Goal: Task Accomplishment & Management: Manage account settings

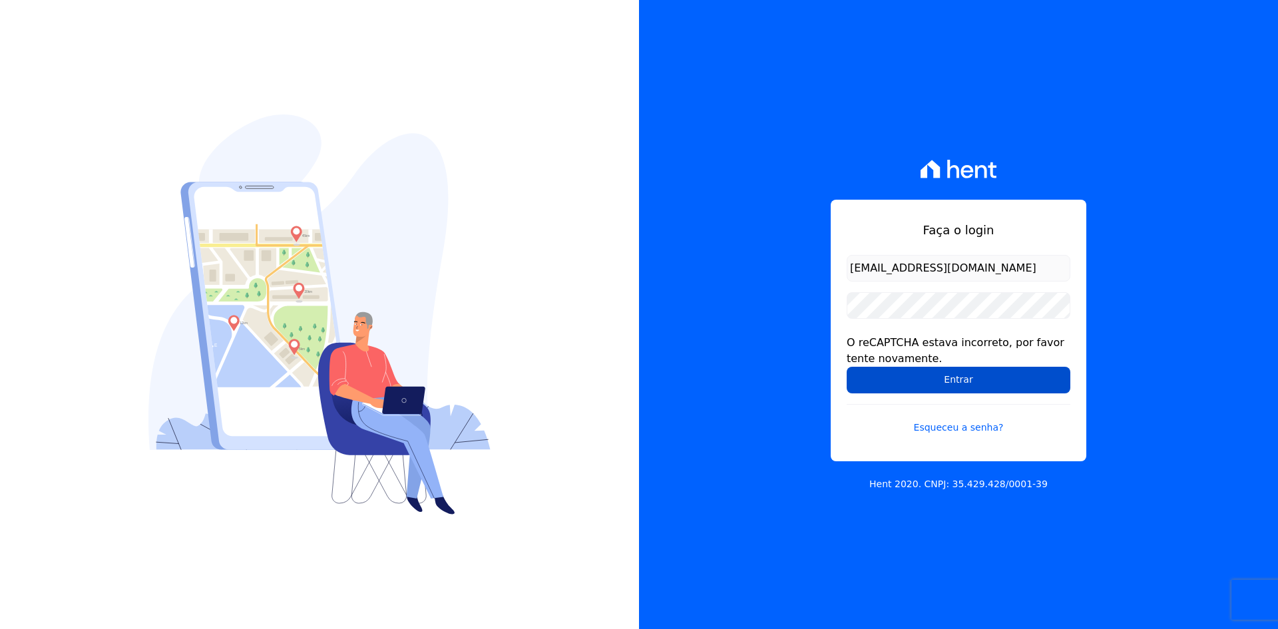
click at [894, 379] on input "Entrar" at bounding box center [958, 380] width 224 height 27
click at [788, 326] on div "Faça o login [EMAIL_ADDRESS][DOMAIN_NAME] O reCAPTCHA estava incorreto, por fav…" at bounding box center [958, 314] width 639 height 629
click at [886, 375] on input "Entrar" at bounding box center [958, 380] width 224 height 27
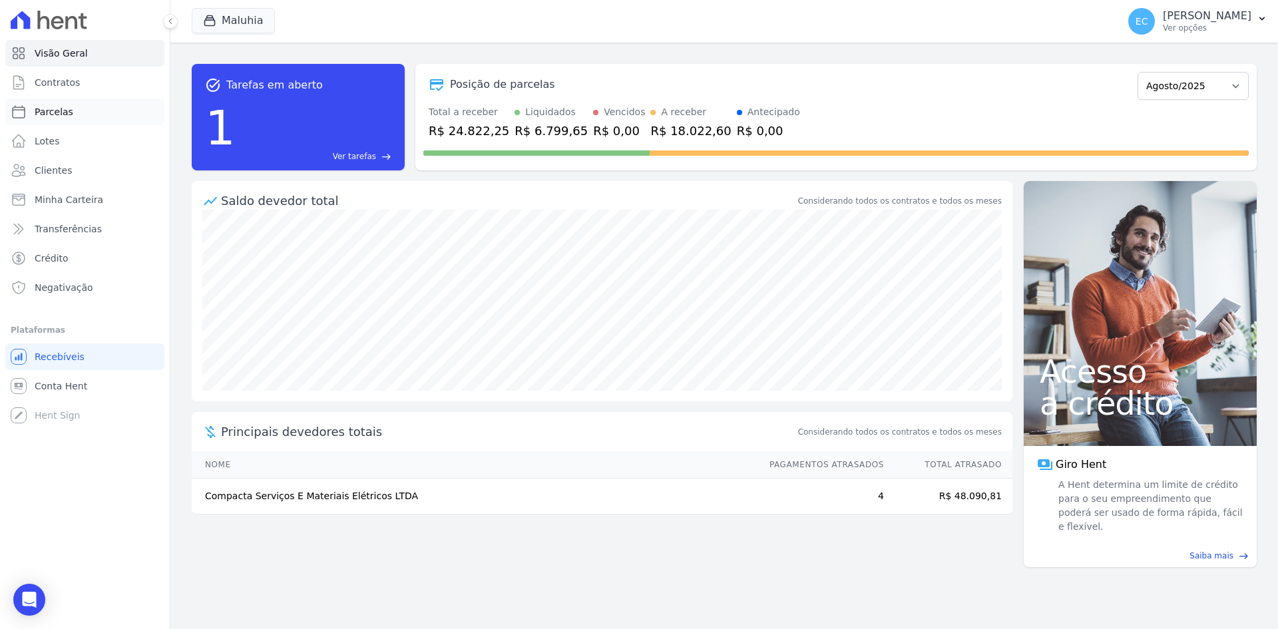
click at [54, 107] on span "Parcelas" at bounding box center [54, 111] width 39 height 13
select select
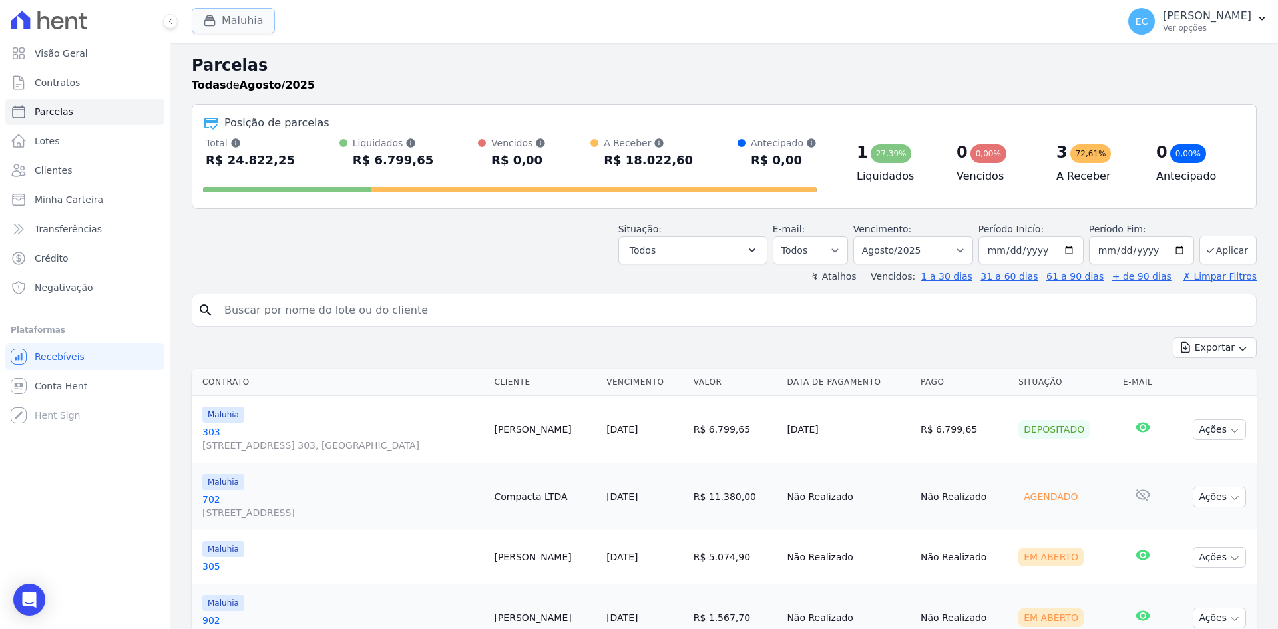
click at [194, 22] on button "Maluhia" at bounding box center [233, 20] width 83 height 25
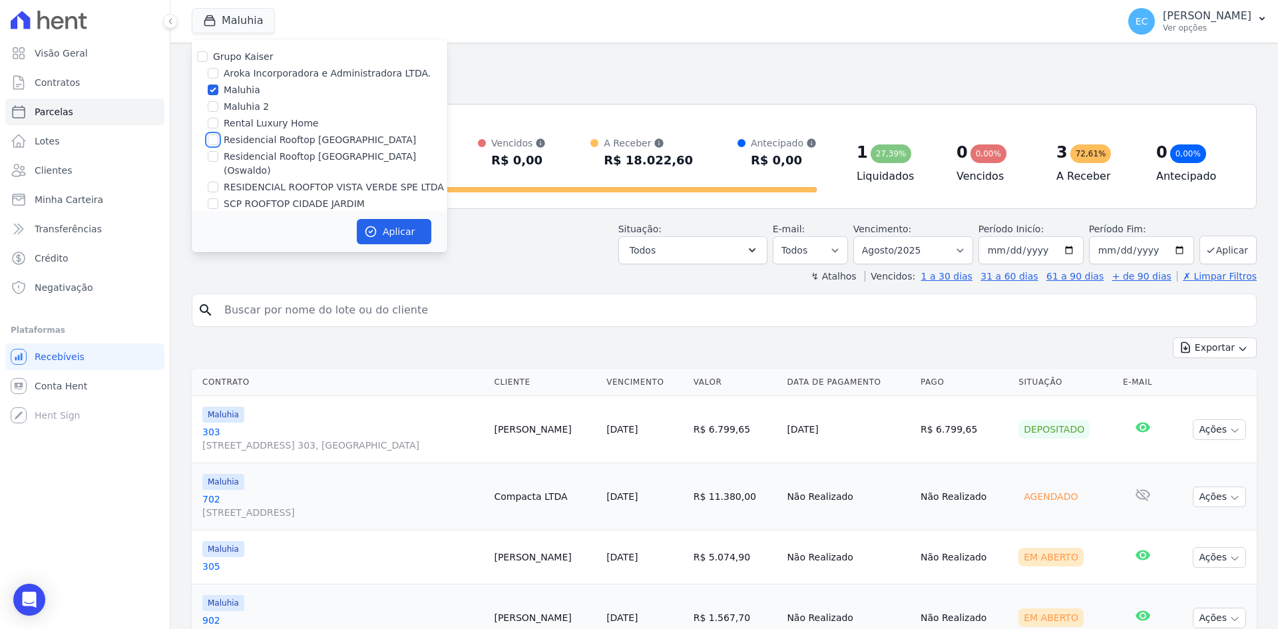
click at [211, 138] on input "Residencial Rooftop Vista Verde" at bounding box center [213, 139] width 11 height 11
checkbox input "true"
click at [214, 86] on input "Maluhia" at bounding box center [213, 90] width 11 height 11
checkbox input "false"
click at [388, 226] on button "Aplicar" at bounding box center [394, 231] width 75 height 25
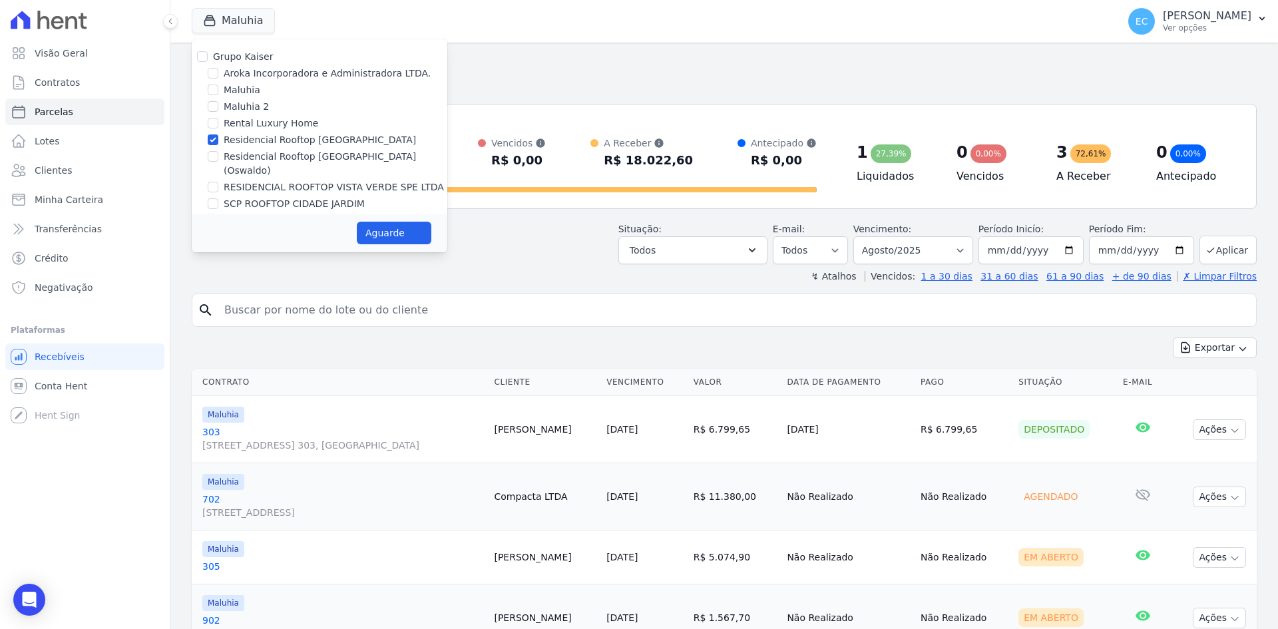
select select
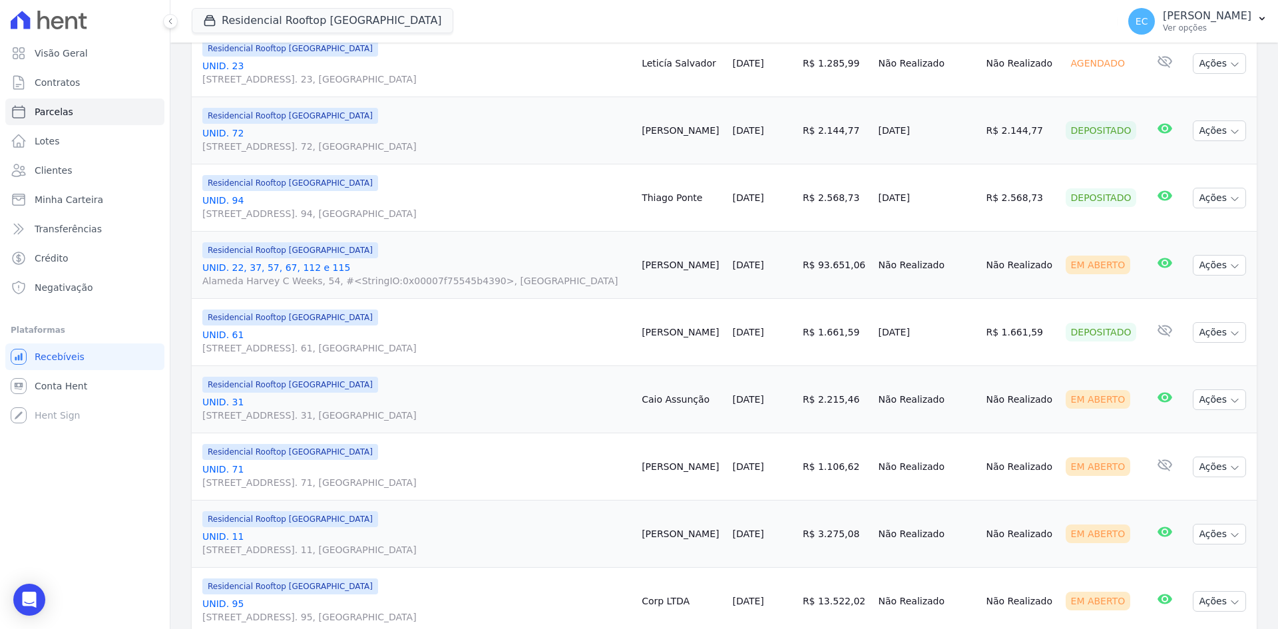
scroll to position [532, 0]
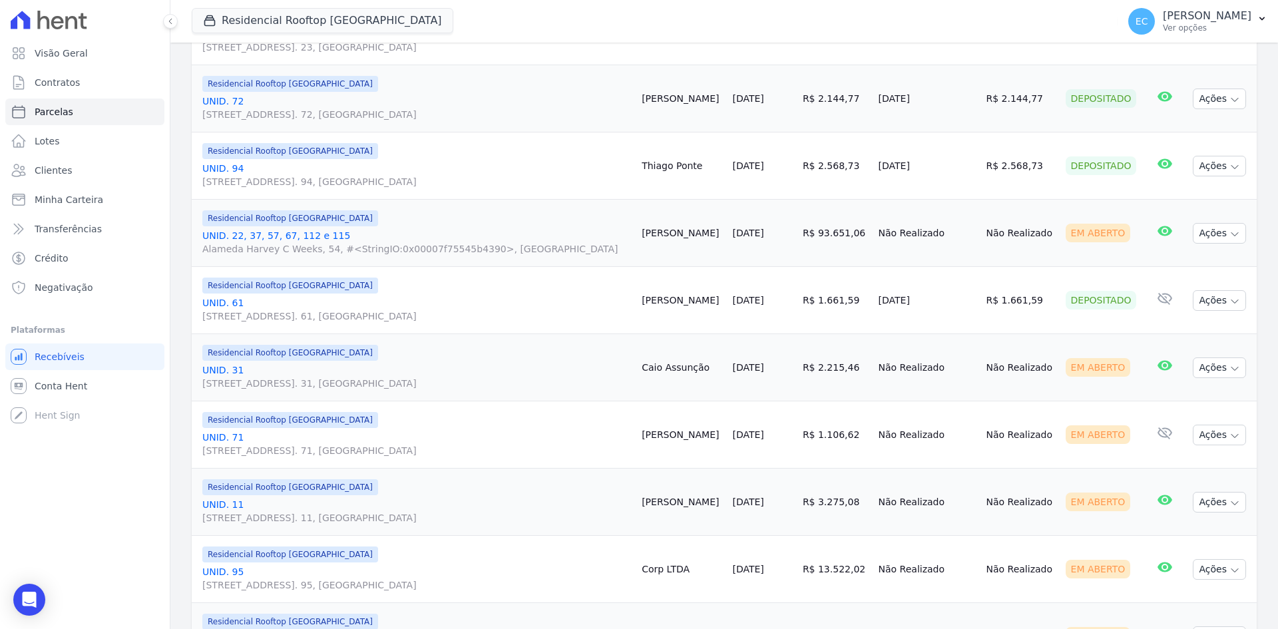
drag, startPoint x: 790, startPoint y: 230, endPoint x: 844, endPoint y: 233, distance: 54.6
click at [844, 233] on td "R$ 93.651,06" at bounding box center [835, 233] width 76 height 67
click at [820, 208] on td "R$ 93.651,06" at bounding box center [835, 233] width 76 height 67
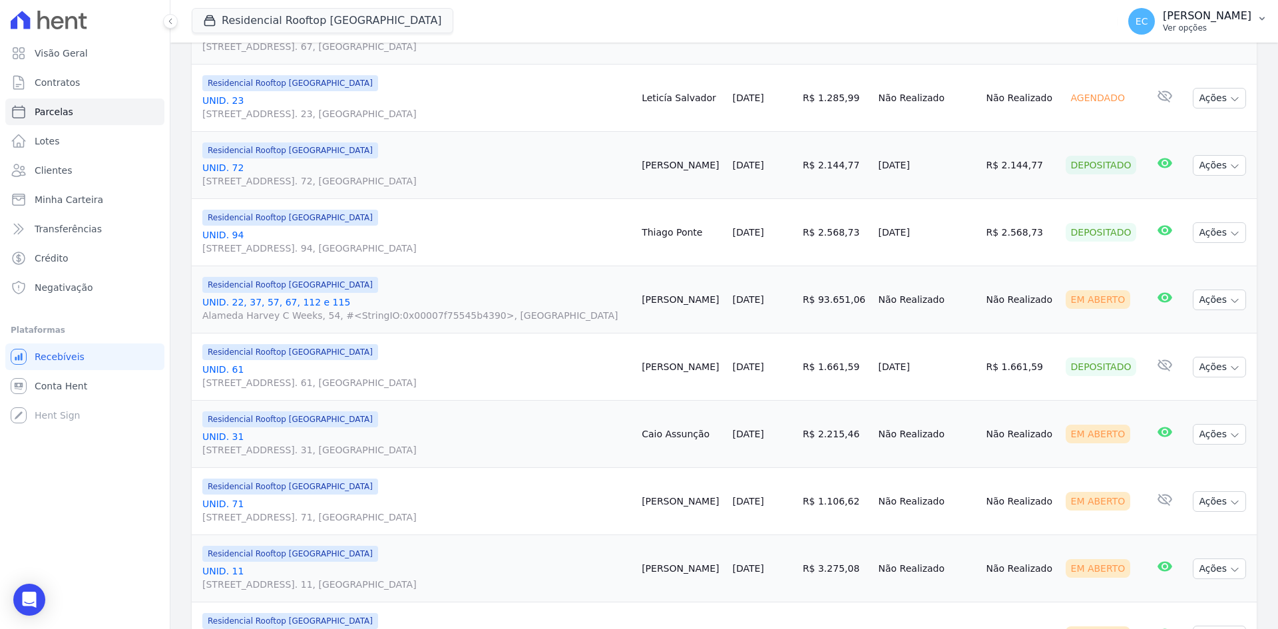
drag, startPoint x: 1216, startPoint y: 11, endPoint x: 1205, endPoint y: 33, distance: 24.4
click at [1216, 11] on p "Ednir Cini" at bounding box center [1206, 15] width 89 height 13
click at [1132, 87] on link "Faturas" at bounding box center [1192, 87] width 170 height 24
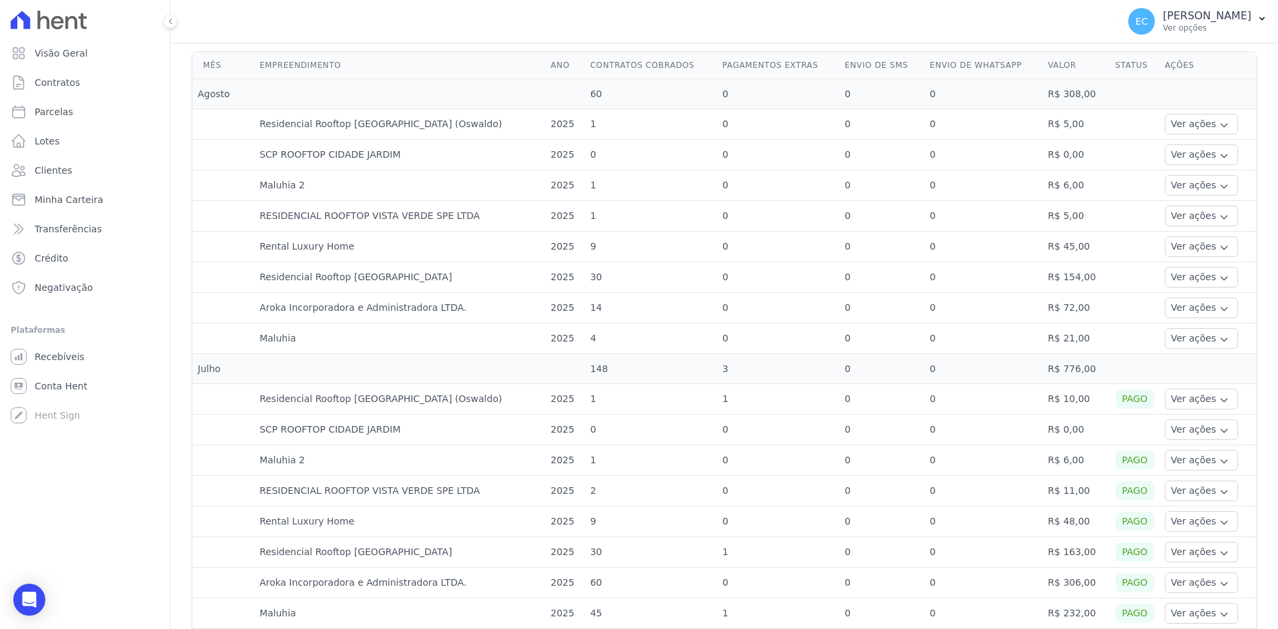
scroll to position [333, 0]
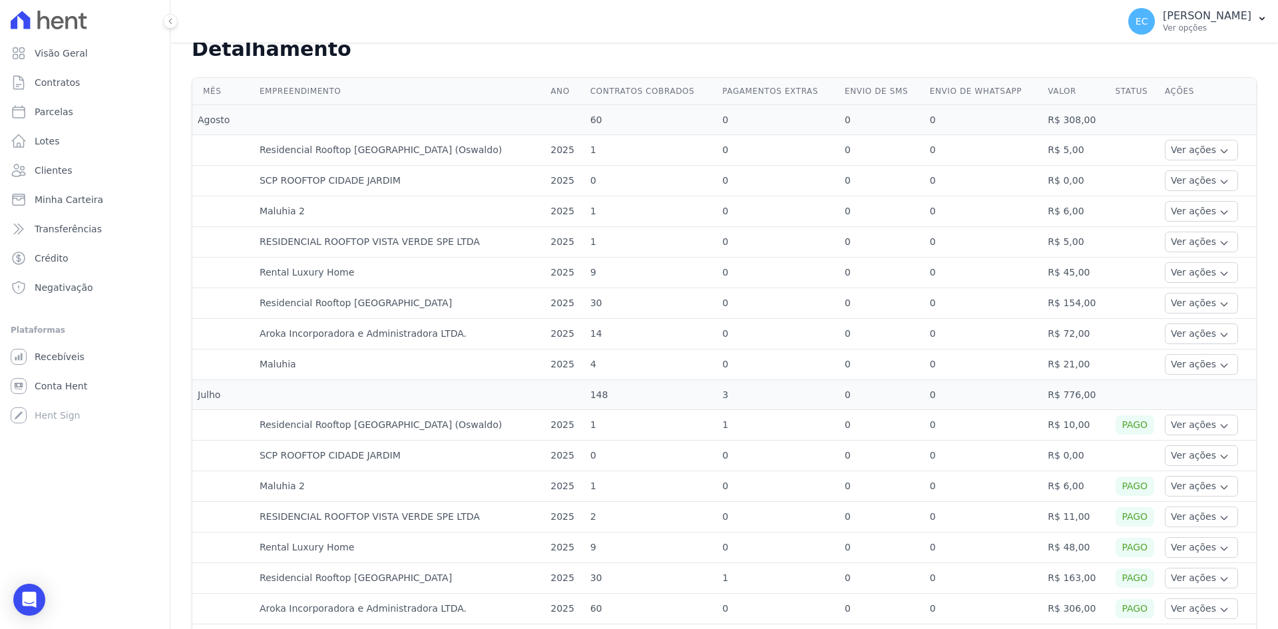
drag, startPoint x: 1029, startPoint y: 172, endPoint x: 1070, endPoint y: 173, distance: 41.3
click at [1070, 173] on td "R$ 0,00" at bounding box center [1075, 181] width 67 height 31
drag, startPoint x: 1031, startPoint y: 208, endPoint x: 1076, endPoint y: 212, distance: 45.5
click at [1076, 212] on td "R$ 6,00" at bounding box center [1075, 211] width 67 height 31
drag, startPoint x: 1030, startPoint y: 242, endPoint x: 1073, endPoint y: 244, distance: 43.3
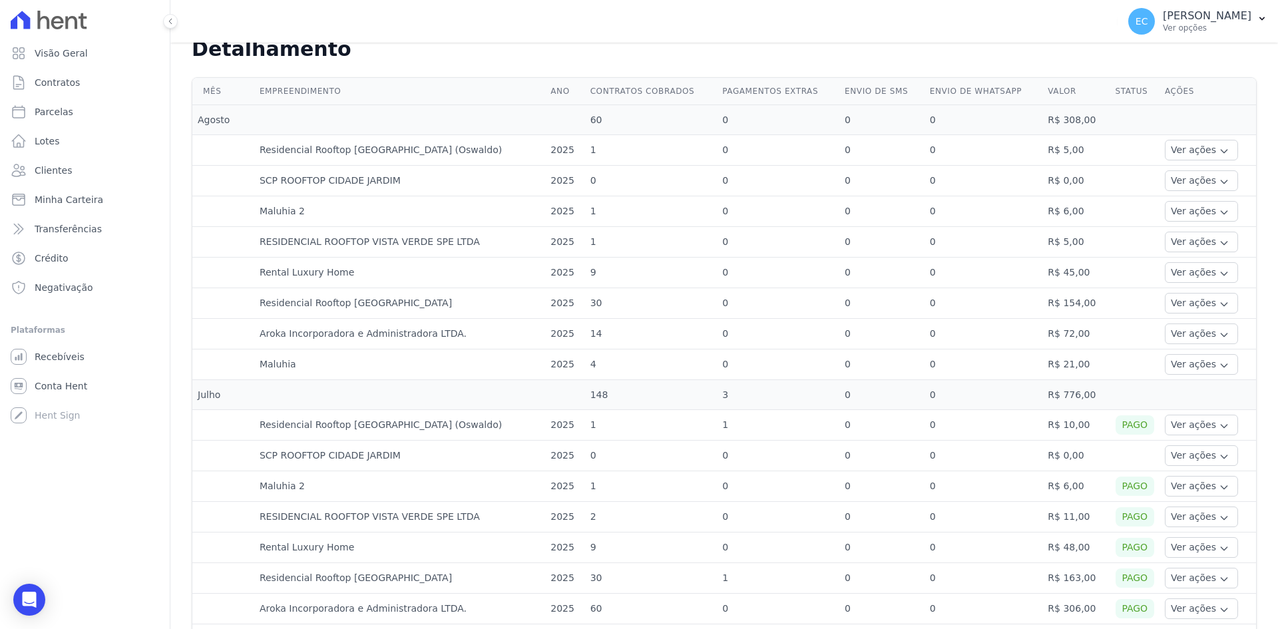
click at [1073, 244] on td "R$ 5,00" at bounding box center [1075, 242] width 67 height 31
drag, startPoint x: 1030, startPoint y: 273, endPoint x: 1085, endPoint y: 281, distance: 55.1
click at [1085, 281] on td "R$ 45,00" at bounding box center [1075, 273] width 67 height 31
drag, startPoint x: 1033, startPoint y: 146, endPoint x: 1075, endPoint y: 148, distance: 42.0
click at [1075, 148] on td "R$ 5,00" at bounding box center [1075, 150] width 67 height 31
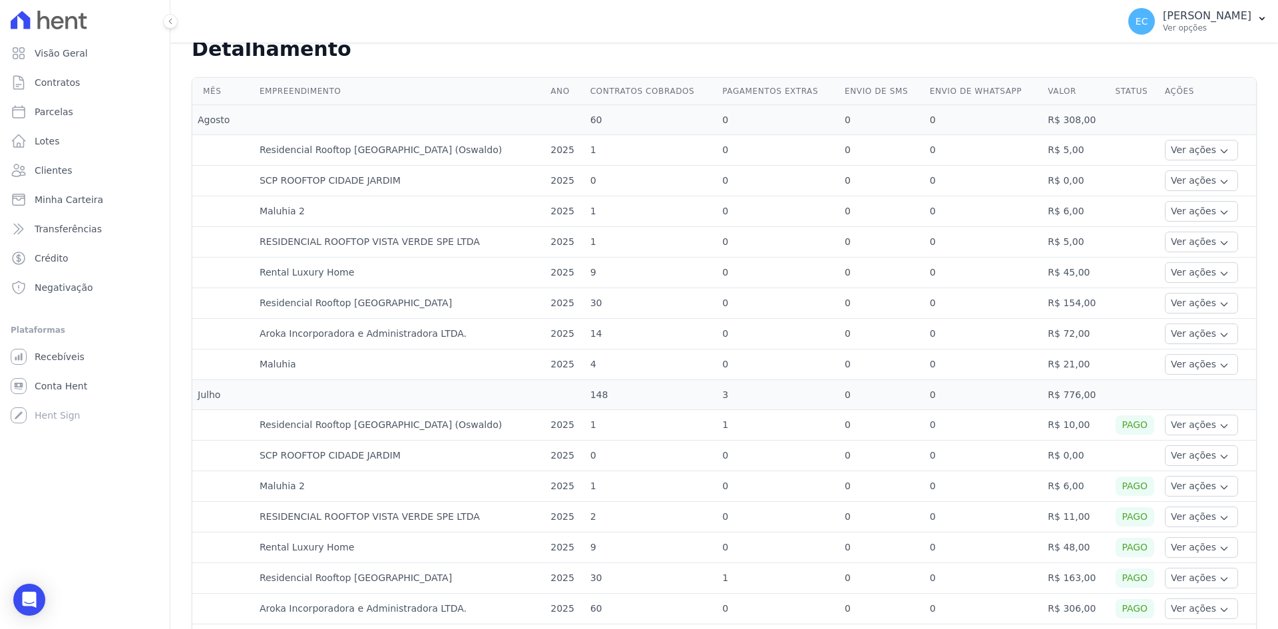
drag, startPoint x: 1027, startPoint y: 214, endPoint x: 1081, endPoint y: 214, distance: 53.9
click at [1081, 214] on tr "Maluhia 2 2025 1 0 0 0 R$ 6,00 Ver ações Ver detalhes" at bounding box center [723, 211] width 1063 height 31
drag, startPoint x: 1023, startPoint y: 240, endPoint x: 1081, endPoint y: 248, distance: 58.5
click at [1081, 248] on tr "RESIDENCIAL ROOFTOP VISTA VERDE SPE LTDA 2025 1 0 0 0 R$ 5,00 Ver ações Ver det…" at bounding box center [723, 242] width 1063 height 31
drag, startPoint x: 1027, startPoint y: 270, endPoint x: 1078, endPoint y: 278, distance: 51.2
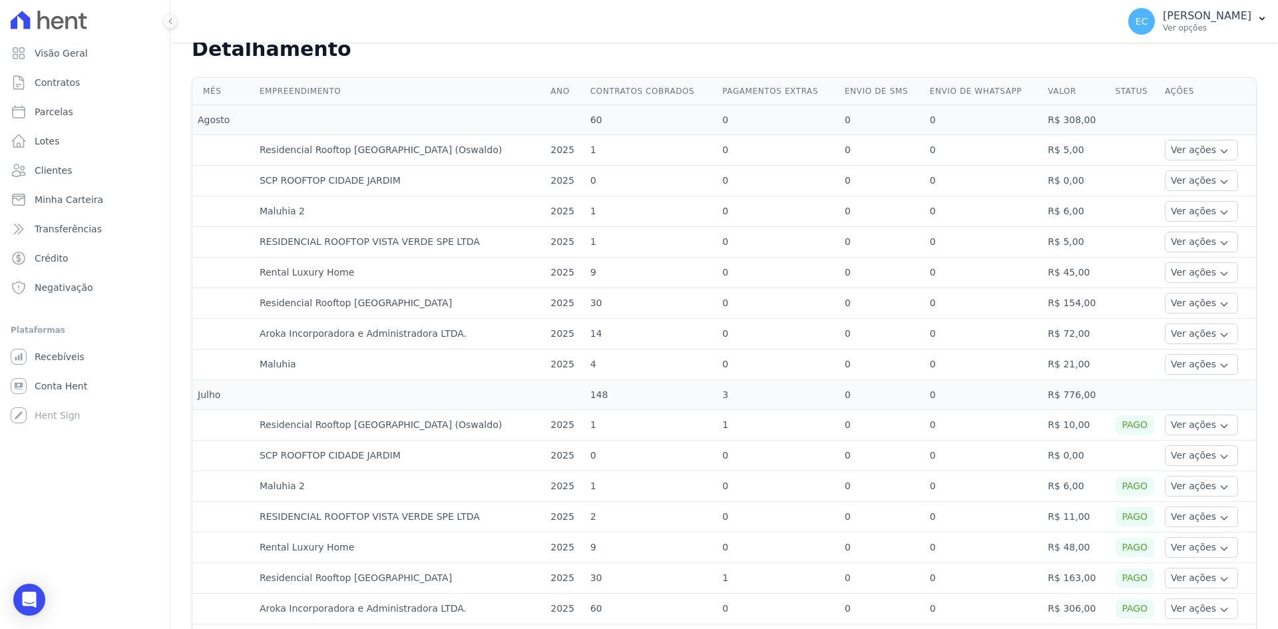
click at [1078, 278] on td "R$ 45,00" at bounding box center [1075, 273] width 67 height 31
drag, startPoint x: 1025, startPoint y: 301, endPoint x: 1093, endPoint y: 311, distance: 68.5
click at [1093, 311] on tr "Residencial Rooftop Vista Verde 2025 30 0 0 0 R$ 154,00 Ver ações Ver detalhes" at bounding box center [723, 303] width 1063 height 31
drag, startPoint x: 1034, startPoint y: 335, endPoint x: 1103, endPoint y: 340, distance: 69.4
click at [1103, 340] on tr "Aroka Incorporadora e Administradora LTDA. 2025 14 0 0 0 R$ 72,00 Ver ações Ver…" at bounding box center [723, 334] width 1063 height 31
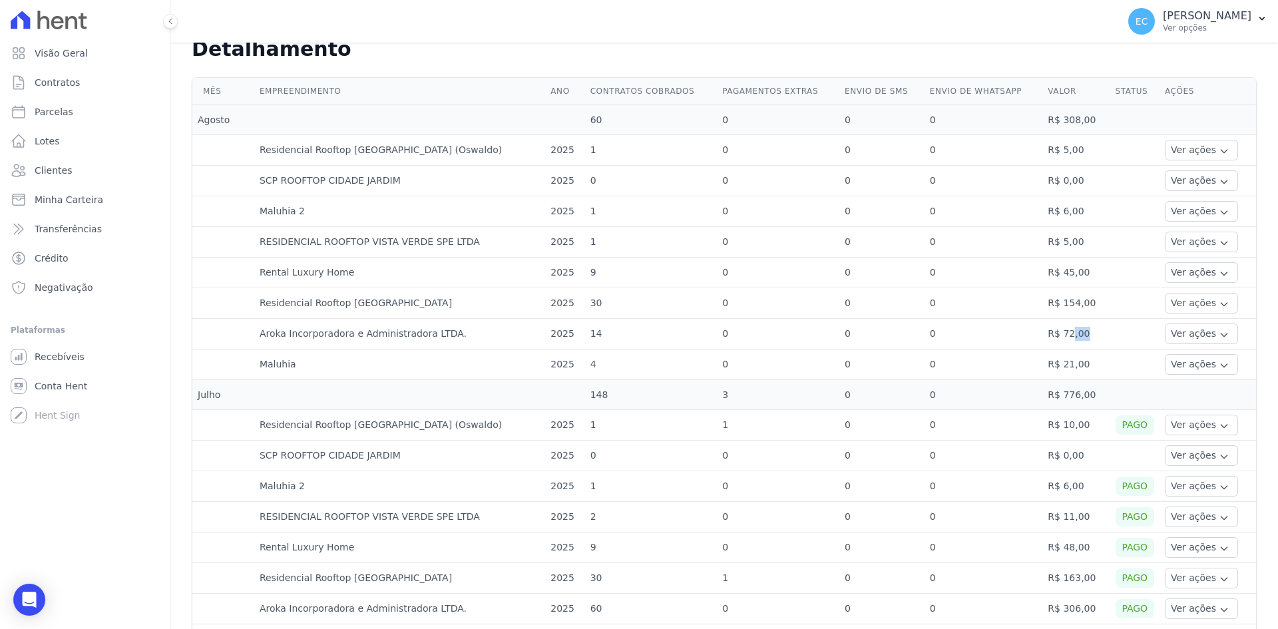
drag, startPoint x: 1032, startPoint y: 361, endPoint x: 1073, endPoint y: 363, distance: 40.7
click at [1073, 363] on td "R$ 21,00" at bounding box center [1075, 364] width 67 height 31
drag, startPoint x: 365, startPoint y: 175, endPoint x: 399, endPoint y: 180, distance: 33.6
click at [399, 180] on td "SCP ROOFTOP CIDADE JARDIM" at bounding box center [399, 181] width 291 height 31
click at [425, 208] on td "Maluhia 2" at bounding box center [399, 211] width 291 height 31
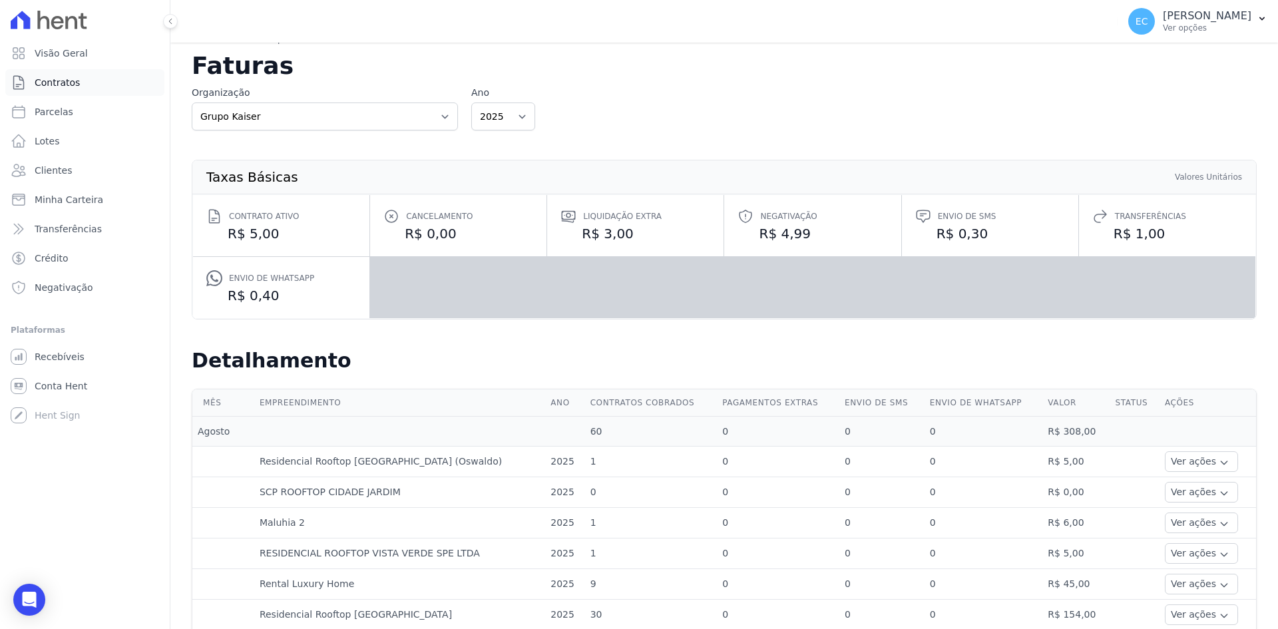
scroll to position [0, 0]
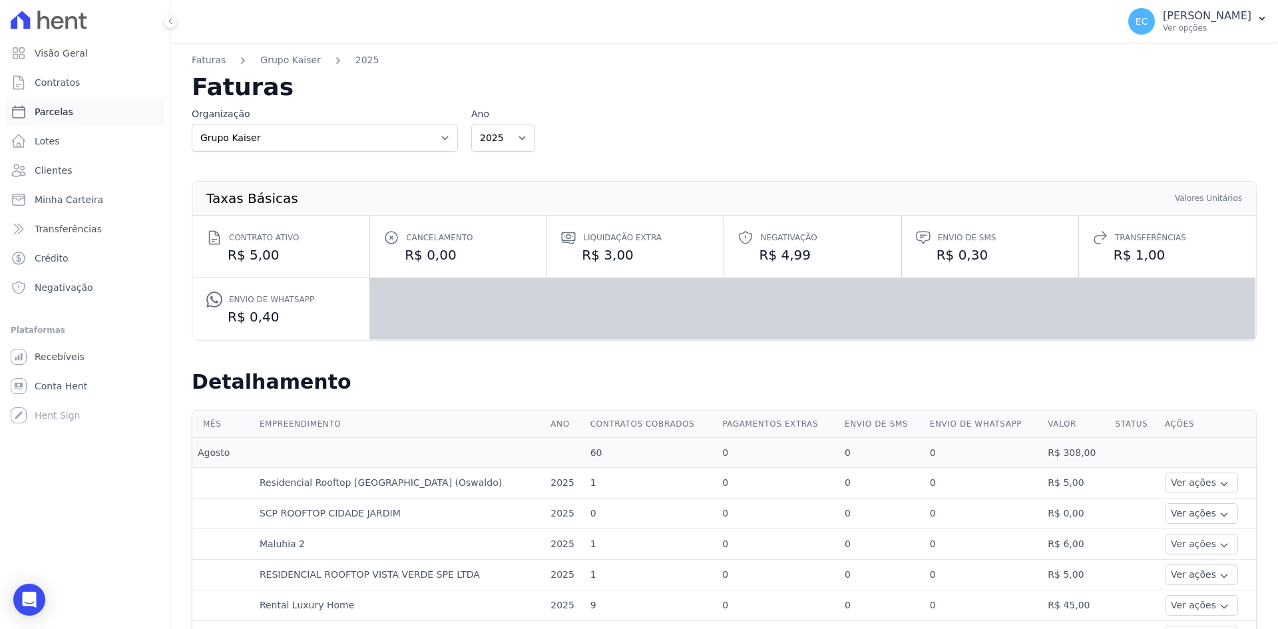
click at [89, 115] on link "Parcelas" at bounding box center [84, 111] width 159 height 27
select select
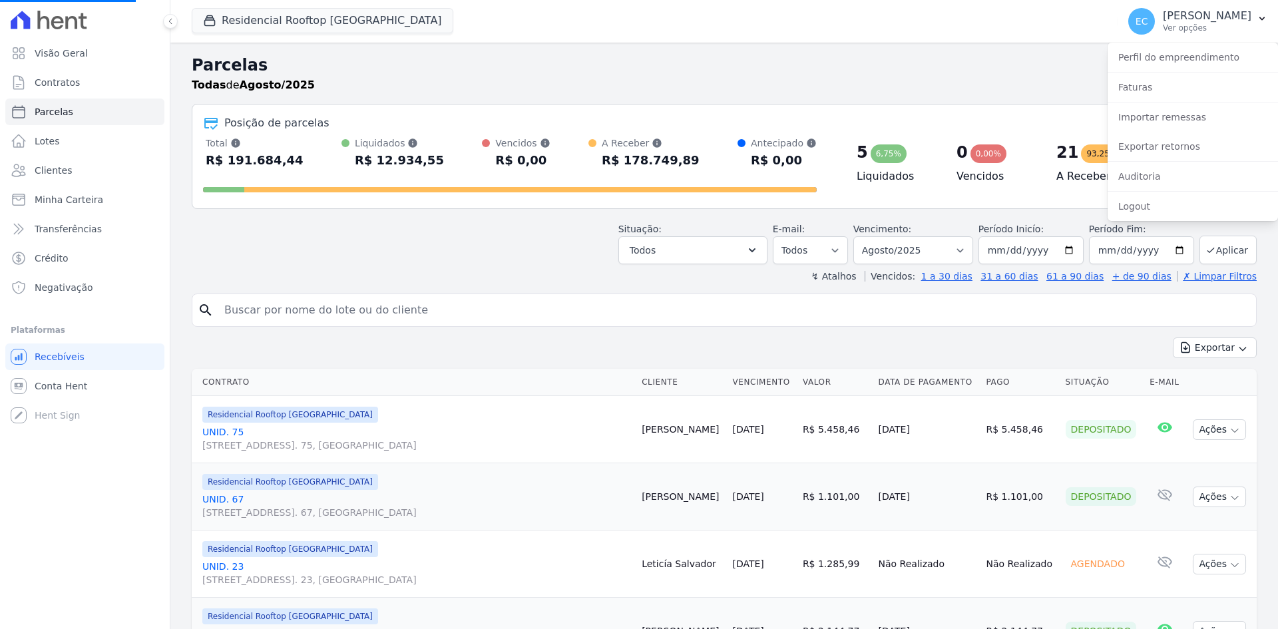
select select
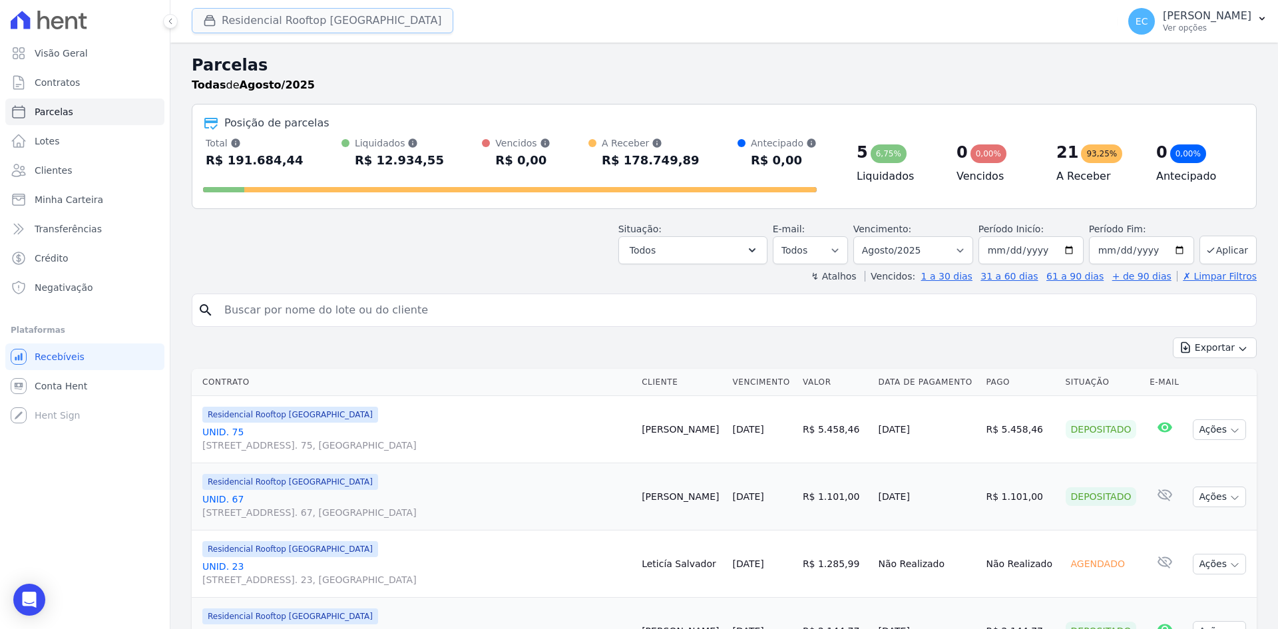
click at [236, 25] on button "Residencial Rooftop Vista Verde" at bounding box center [323, 20] width 262 height 25
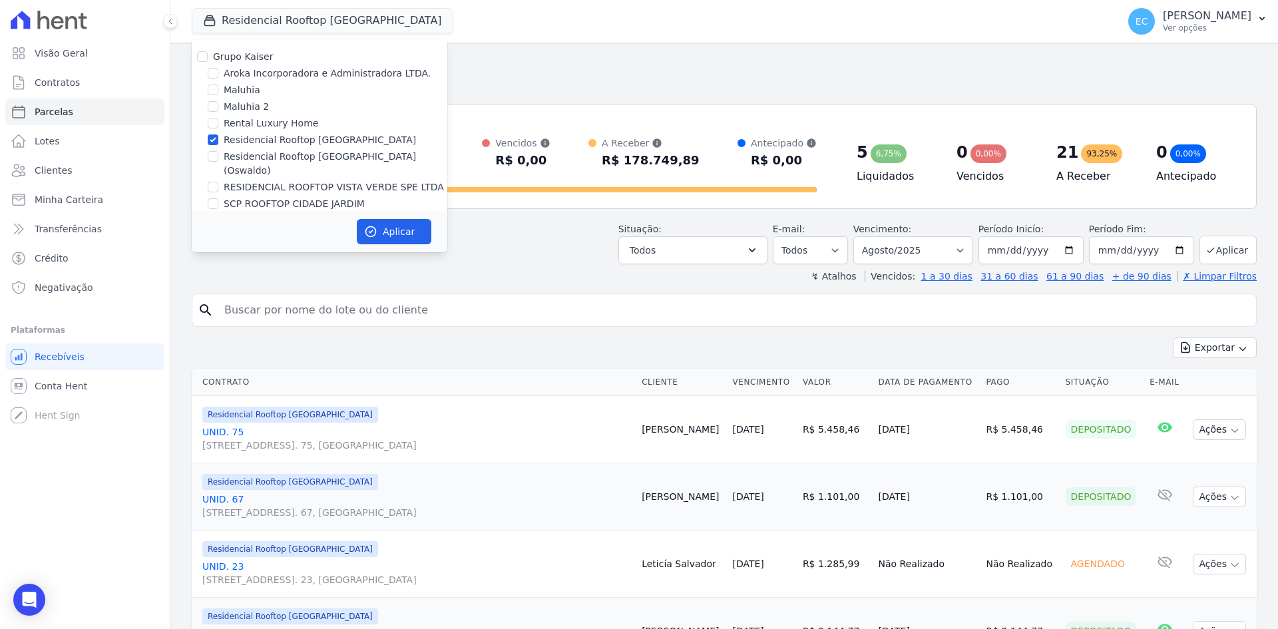
click at [510, 258] on div "Situação: Agendado Em Aberto Pago Processando Cancelado Vencido Transferindo De…" at bounding box center [724, 240] width 1065 height 47
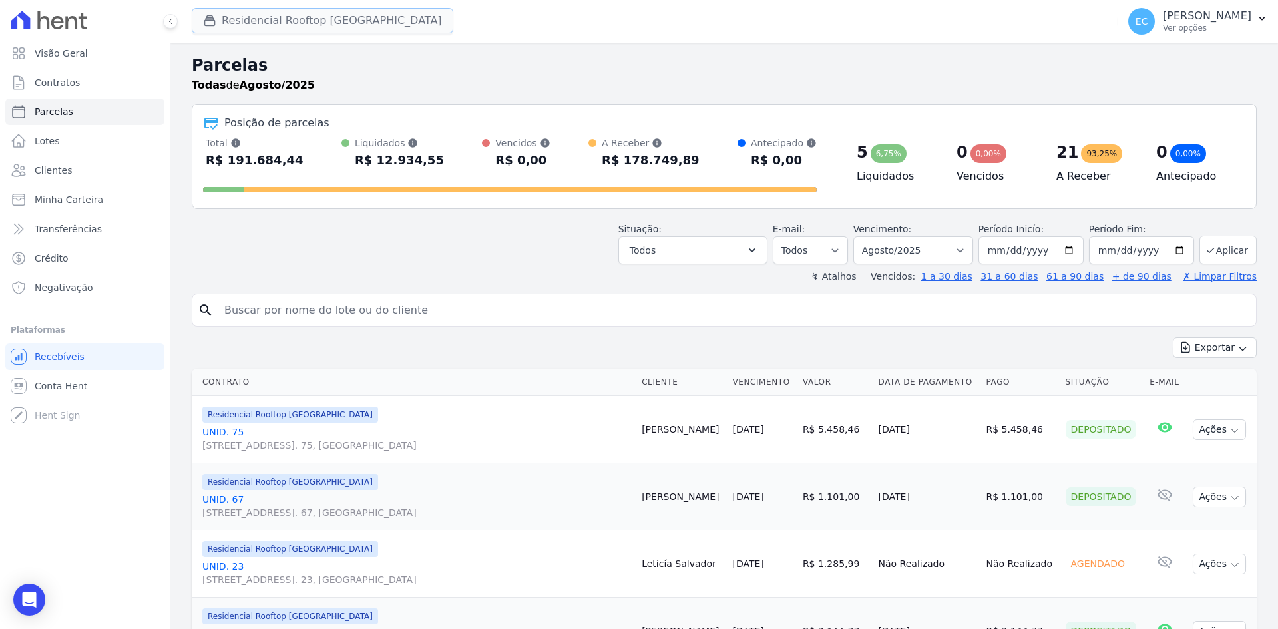
click at [216, 27] on div "button" at bounding box center [212, 20] width 19 height 13
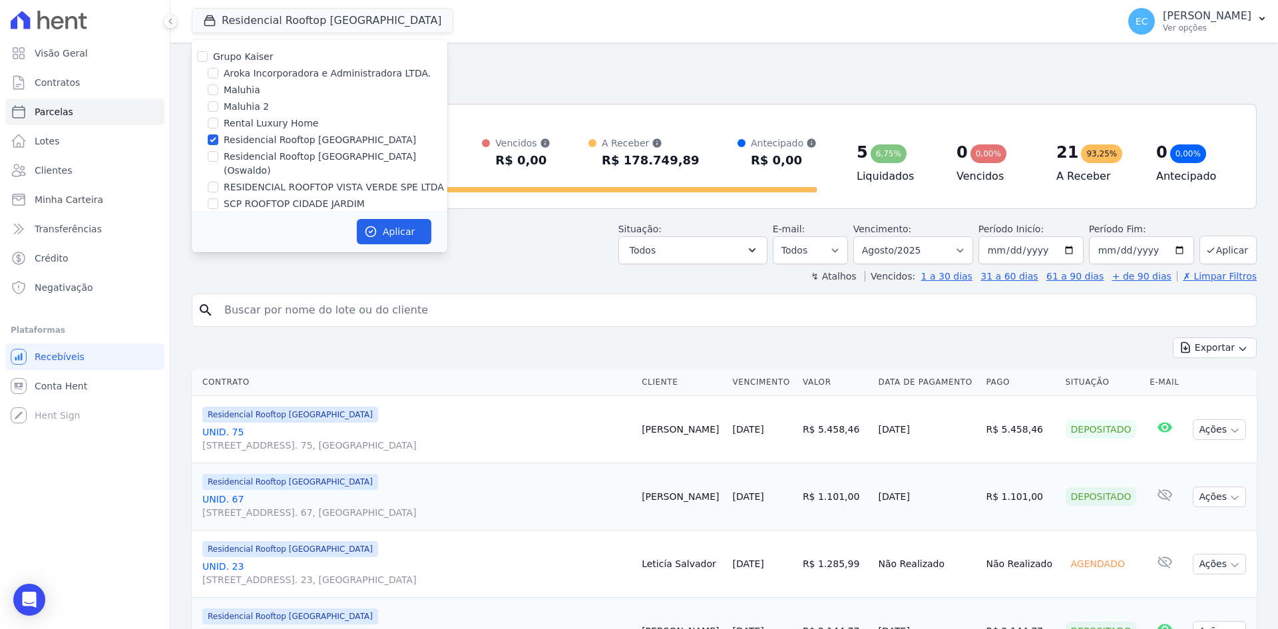
click at [495, 90] on div "Todas de Agosto/2025" at bounding box center [724, 85] width 1065 height 16
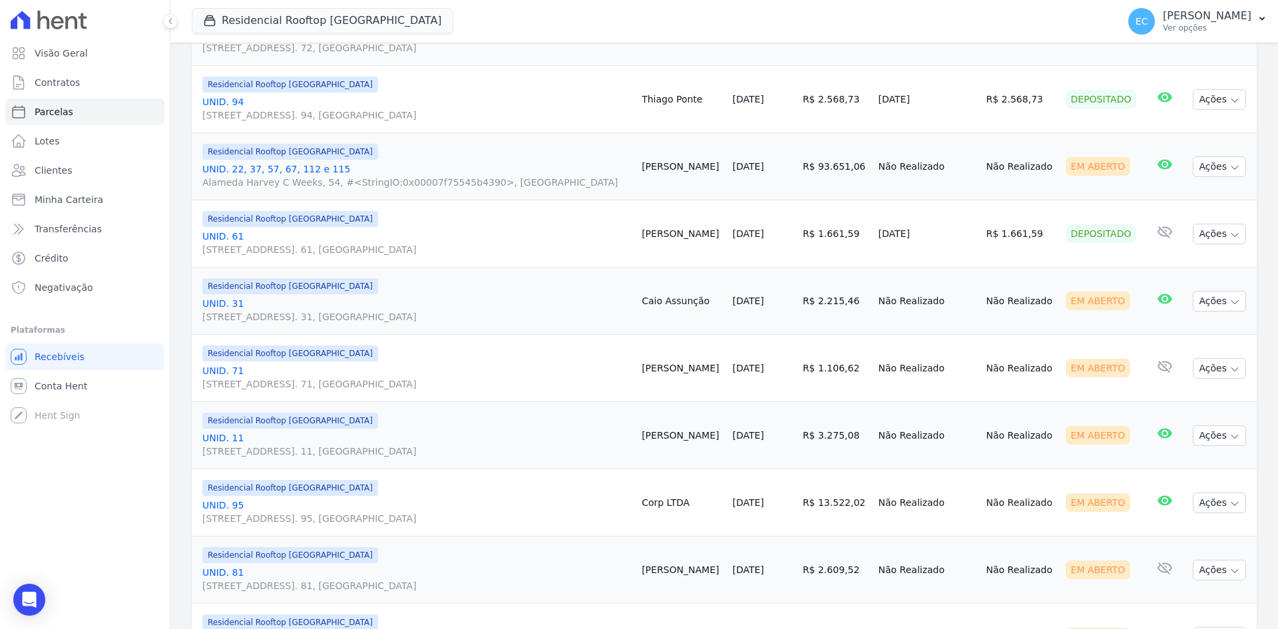
scroll to position [532, 0]
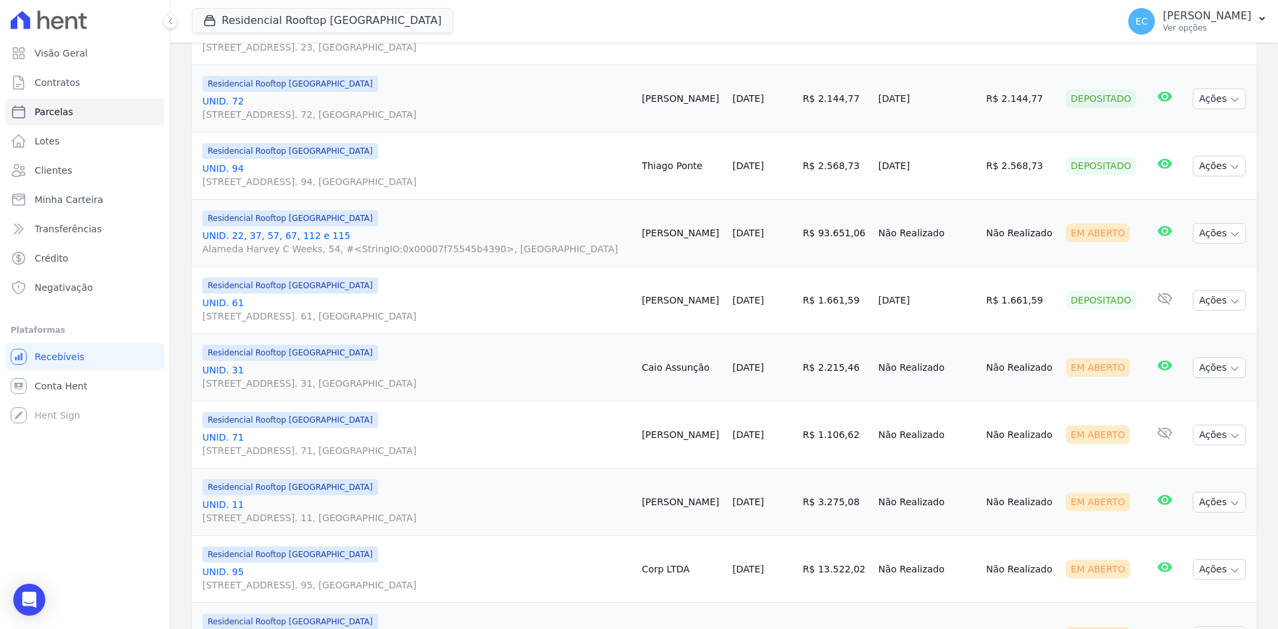
click at [279, 236] on link "UNID. 22, 37, 57, 67, 112 e 115 Alameda Harvey C Weeks, 54, #<StringIO:0x00007f…" at bounding box center [416, 242] width 429 height 27
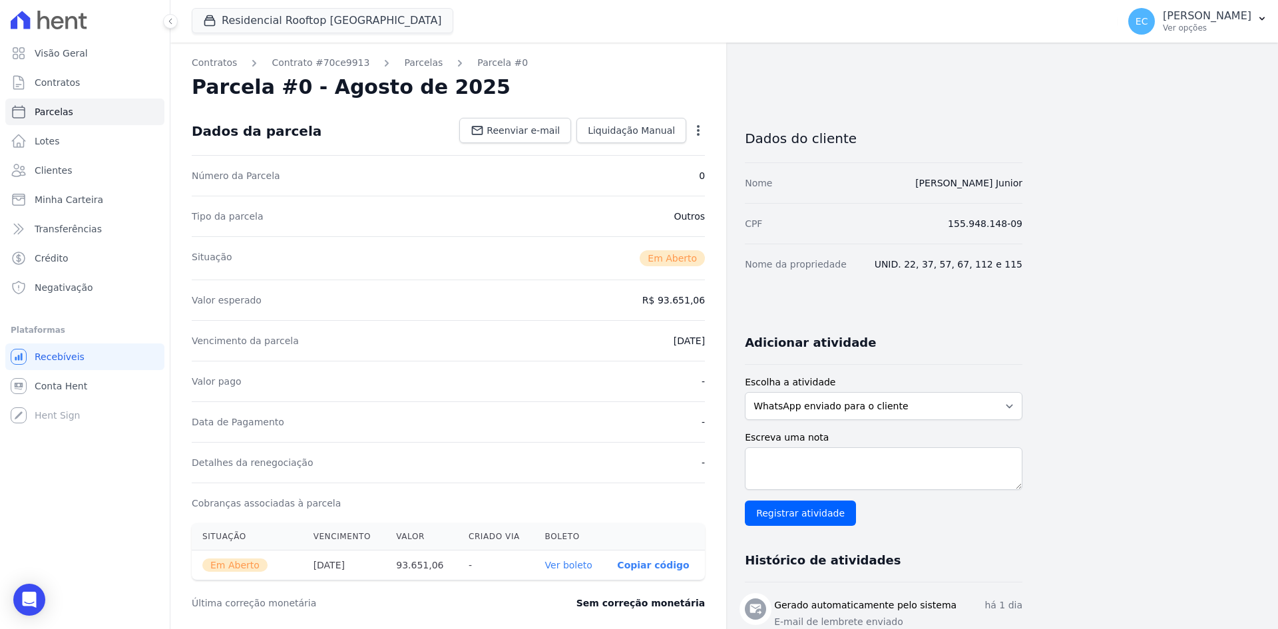
click at [572, 566] on link "Ver boleto" at bounding box center [568, 565] width 47 height 11
click at [45, 118] on span "Parcelas" at bounding box center [54, 111] width 39 height 13
select select
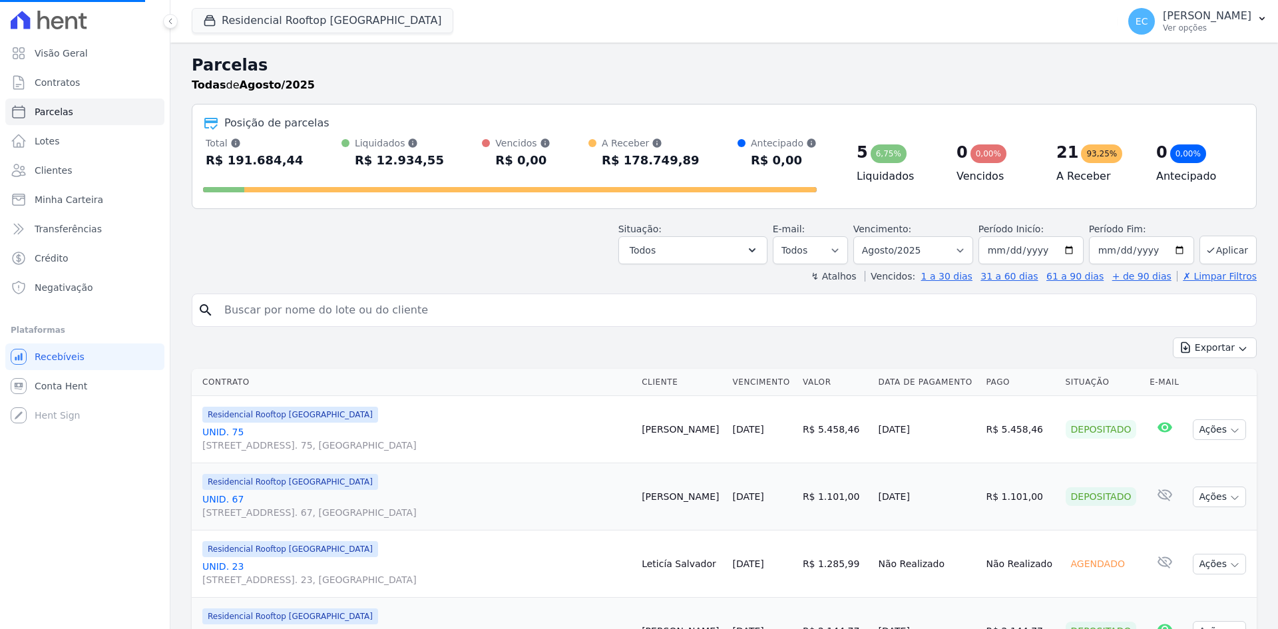
select select
